Goal: Book appointment/travel/reservation

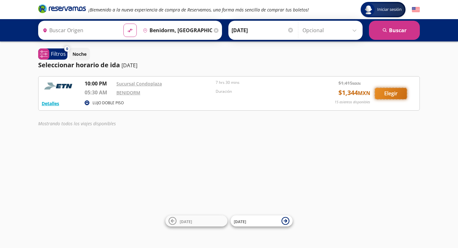
click at [385, 93] on button "Elegir" at bounding box center [391, 93] width 32 height 11
type input "Benidorm, [GEOGRAPHIC_DATA]"
